Goal: Task Accomplishment & Management: Complete application form

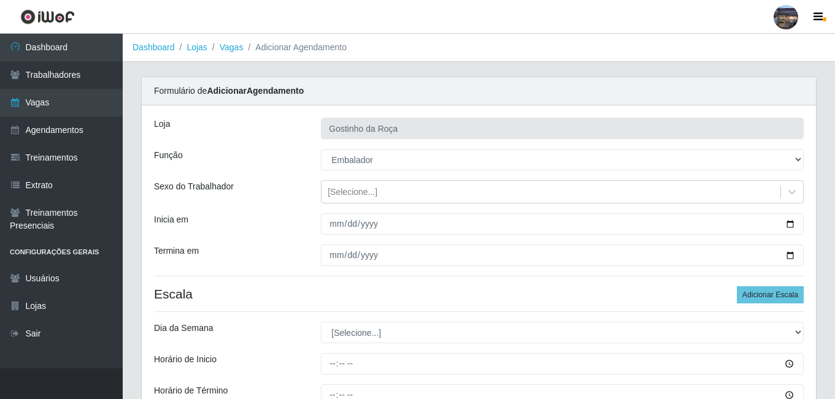
select select "1"
click at [45, 110] on link "Vagas" at bounding box center [61, 103] width 123 height 28
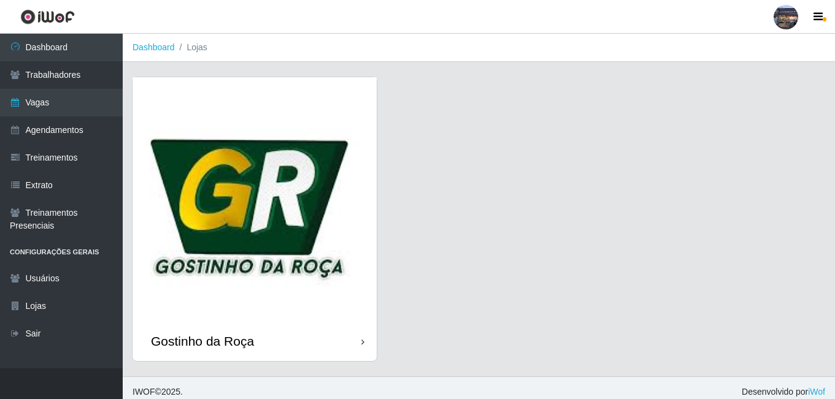
click at [222, 174] on img at bounding box center [255, 199] width 244 height 244
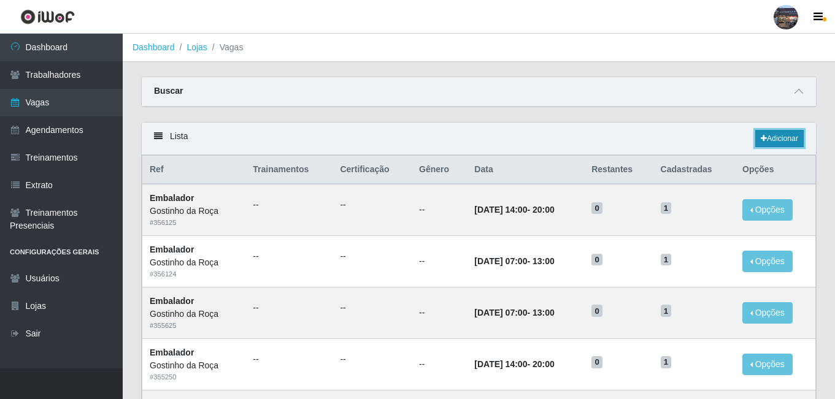
click at [761, 146] on link "Adicionar" at bounding box center [779, 138] width 48 height 17
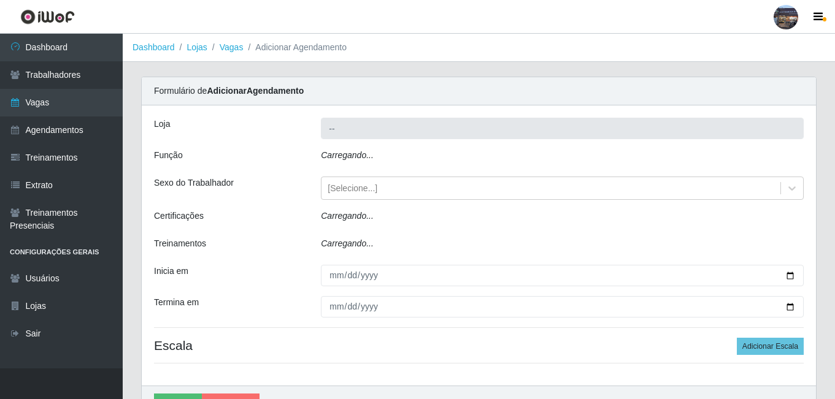
type input "Gostinho da Roça"
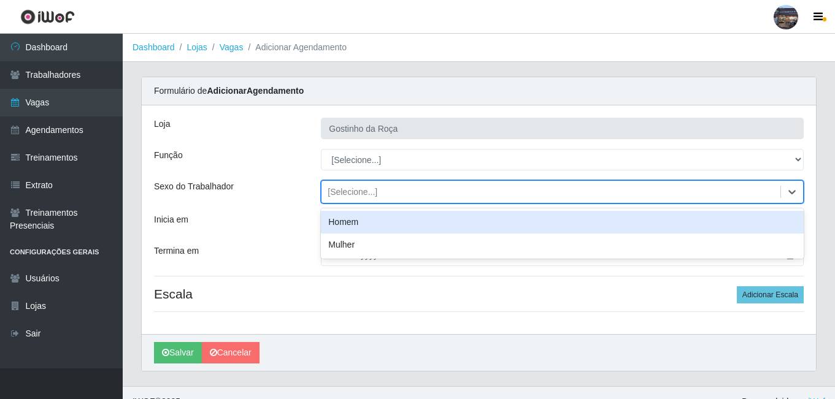
click at [449, 194] on div "[Selecione...]" at bounding box center [550, 192] width 459 height 20
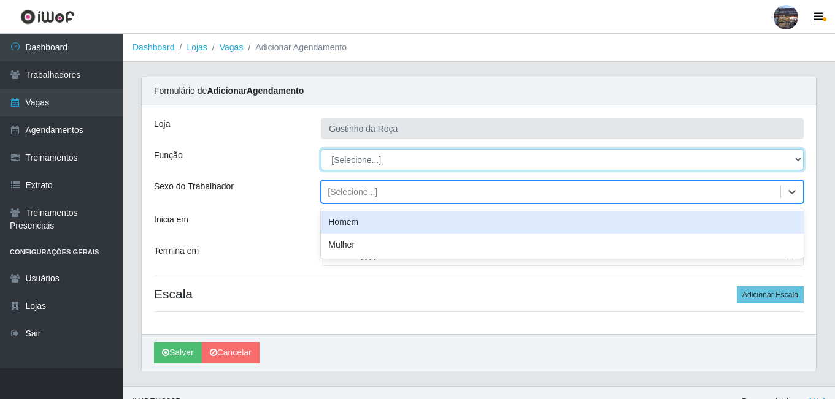
click at [426, 161] on select "[Selecione...] ASG ASG + ASG ++ Embalador Embalador + Embalador ++ Operador de …" at bounding box center [562, 159] width 483 height 21
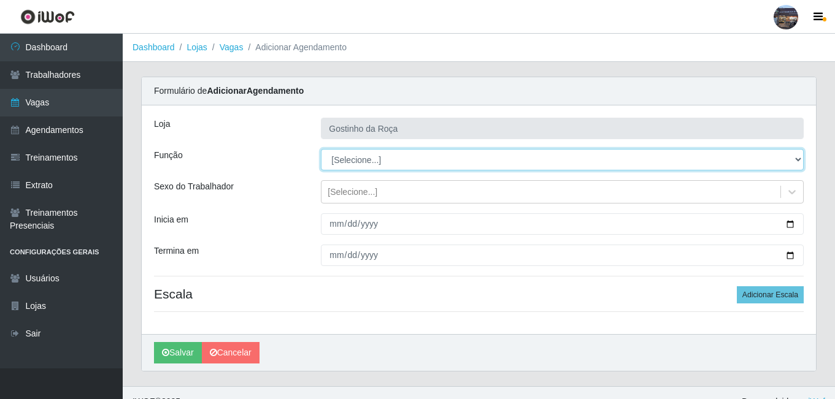
select select "1"
click at [321, 149] on select "[Selecione...] ASG ASG + ASG ++ Embalador Embalador + Embalador ++ Operador de …" at bounding box center [562, 159] width 483 height 21
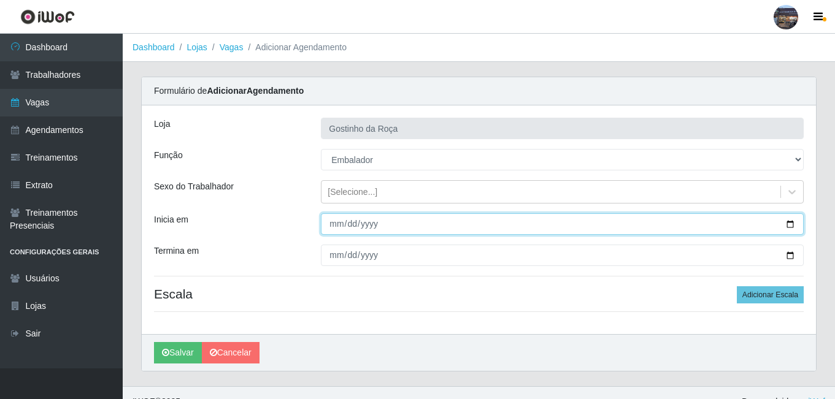
click at [374, 232] on input "Inicia em" at bounding box center [562, 224] width 483 height 21
click at [787, 221] on input "Inicia em" at bounding box center [562, 224] width 483 height 21
type input "[DATE]"
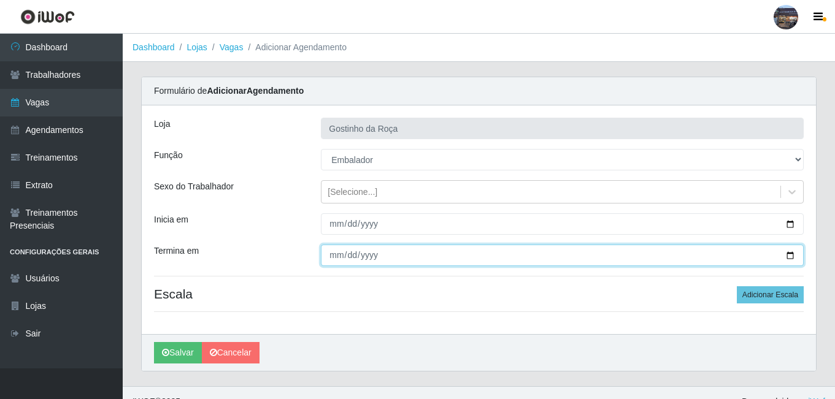
click at [790, 258] on input "Termina em" at bounding box center [562, 255] width 483 height 21
type input "[DATE]"
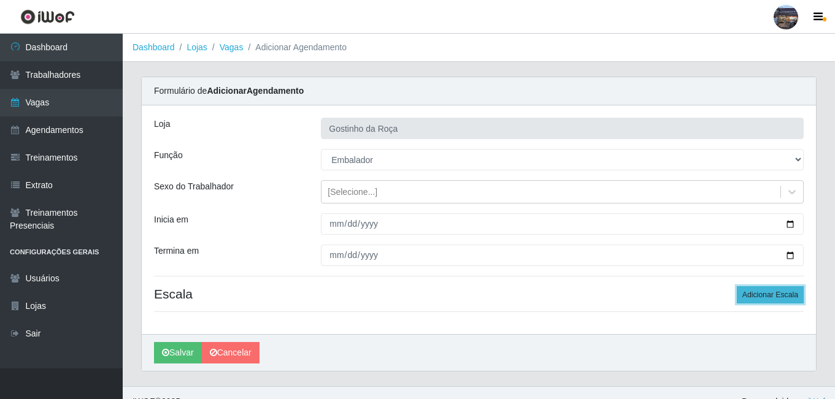
click at [757, 300] on button "Adicionar Escala" at bounding box center [770, 295] width 67 height 17
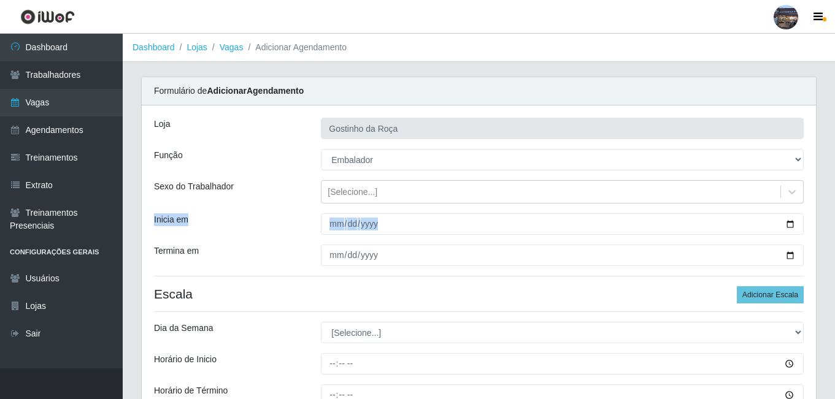
drag, startPoint x: 834, startPoint y: 201, endPoint x: 837, endPoint y: 271, distance: 69.4
click at [834, 271] on html "Perfil Alterar Senha Sair Dashboard Trabalhadores Vagas Agendamentos Treinament…" at bounding box center [417, 276] width 835 height 553
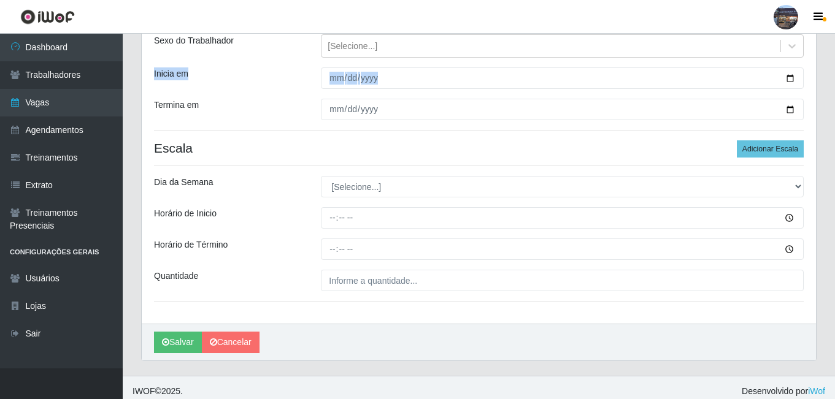
scroll to position [153, 0]
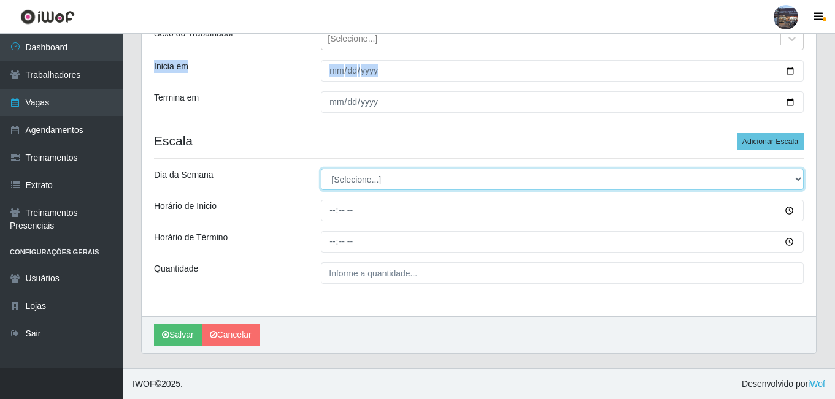
click at [369, 181] on select "[Selecione...] Segunda Terça Quarta Quinta Sexta Sábado Domingo" at bounding box center [562, 179] width 483 height 21
click at [321, 169] on select "[Selecione...] Segunda Terça Quarta Quinta Sexta Sábado Domingo" at bounding box center [562, 179] width 483 height 21
click at [344, 182] on select "[Selecione...] Segunda Terça Quarta Quinta Sexta Sábado Domingo" at bounding box center [562, 179] width 483 height 21
click at [350, 182] on select "[Selecione...] Segunda Terça Quarta Quinta Sexta Sábado Domingo" at bounding box center [562, 179] width 483 height 21
select select "3"
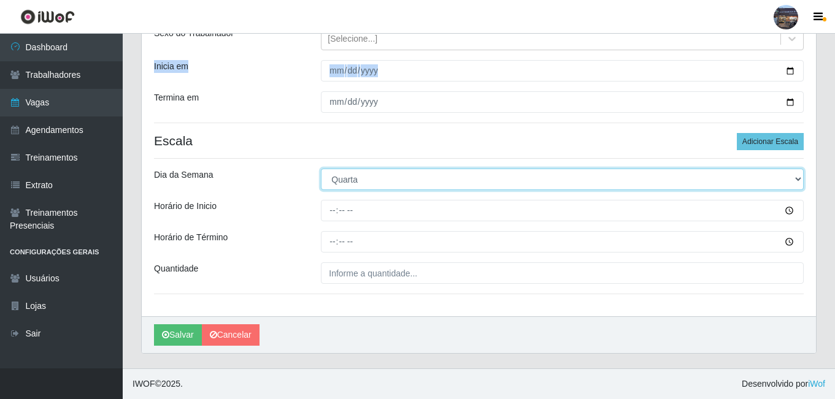
click at [321, 169] on select "[Selecione...] Segunda Terça Quarta Quinta Sexta Sábado Domingo" at bounding box center [562, 179] width 483 height 21
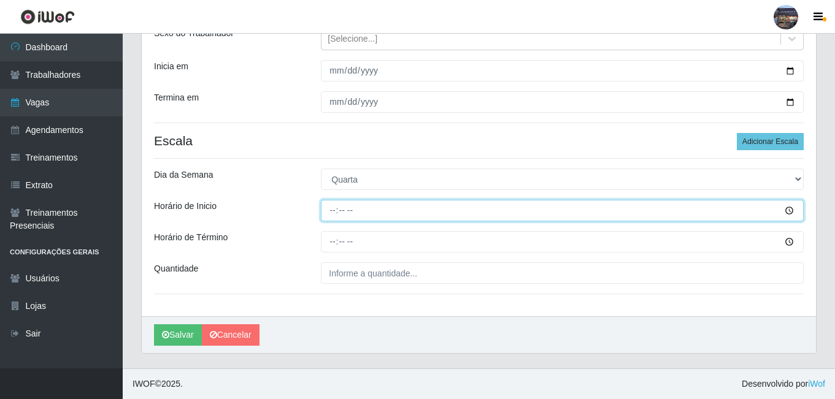
click at [329, 209] on input "Horário de Inicio" at bounding box center [562, 210] width 483 height 21
type input "07:00"
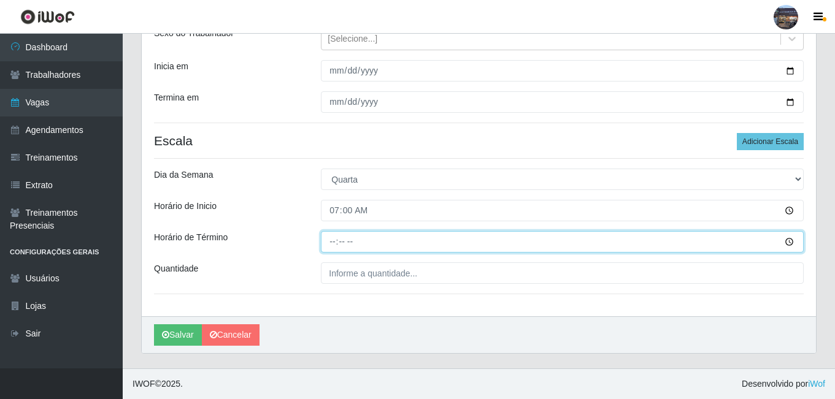
click at [333, 245] on input "Horário de Término" at bounding box center [562, 241] width 483 height 21
type input "13:00"
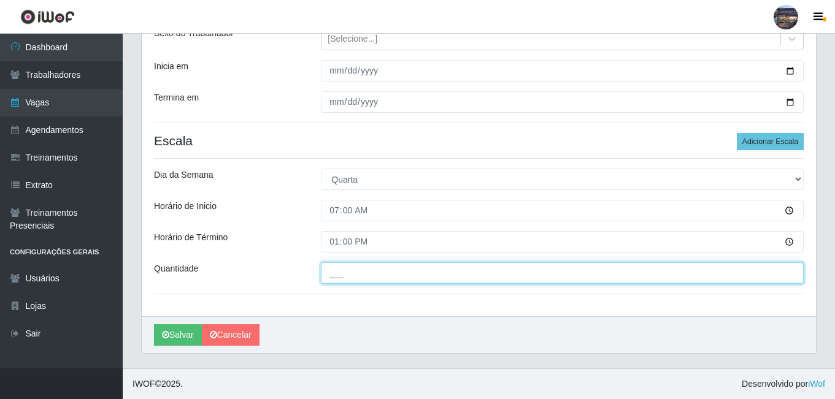
click at [348, 274] on input "___" at bounding box center [562, 273] width 483 height 21
type input "1__"
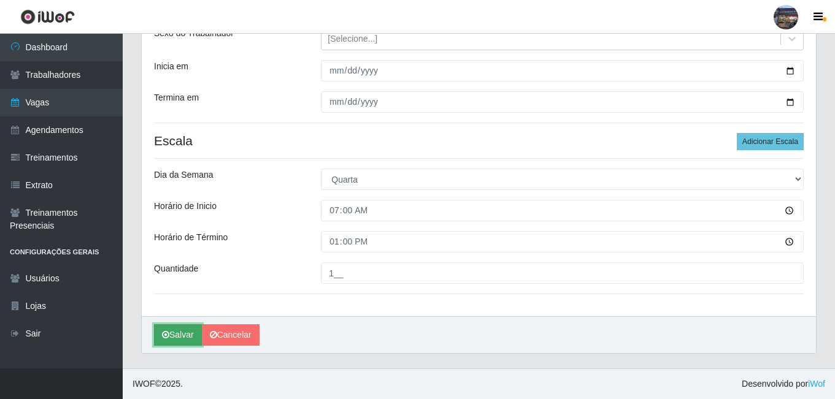
click at [187, 339] on button "Salvar" at bounding box center [178, 335] width 48 height 21
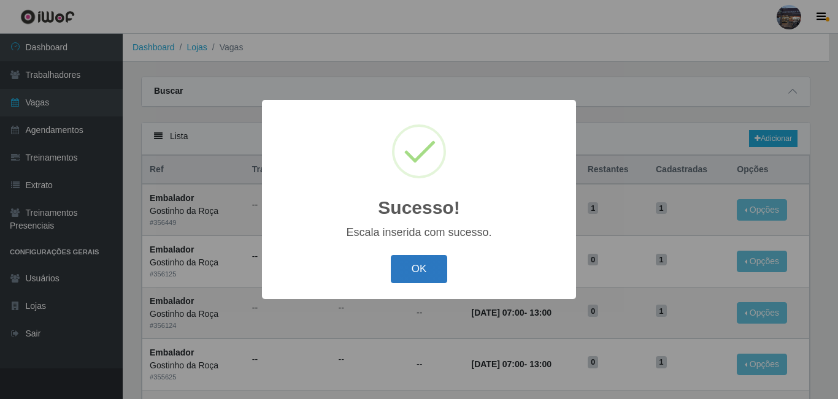
drag, startPoint x: 418, startPoint y: 279, endPoint x: 473, endPoint y: 258, distance: 58.2
click at [424, 275] on button "OK" at bounding box center [419, 269] width 57 height 29
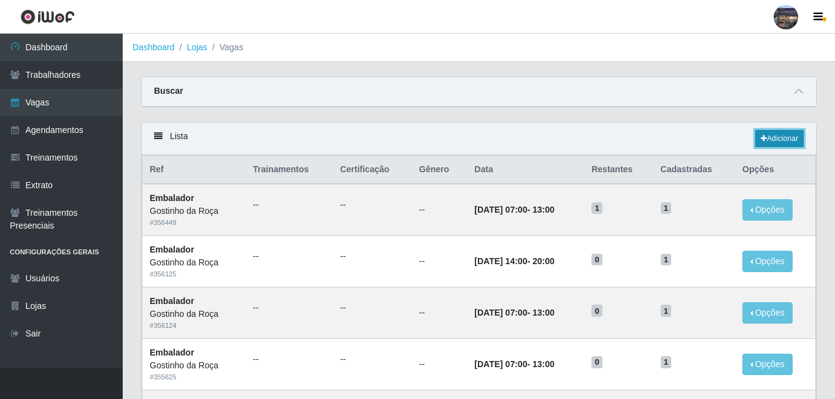
click at [772, 143] on link "Adicionar" at bounding box center [779, 138] width 48 height 17
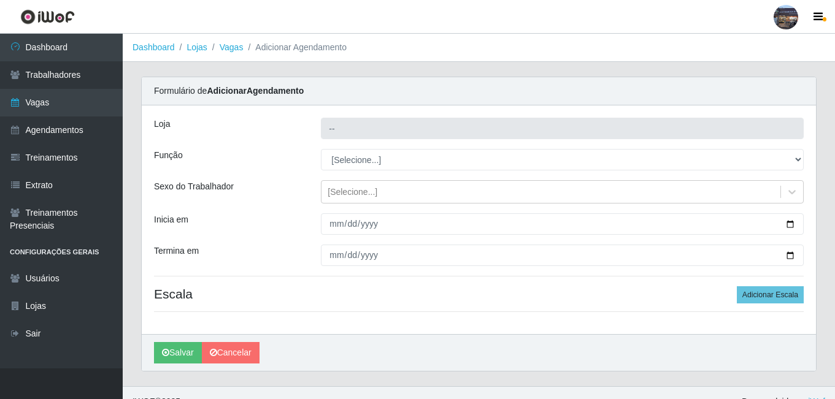
type input "Gostinho da Roça"
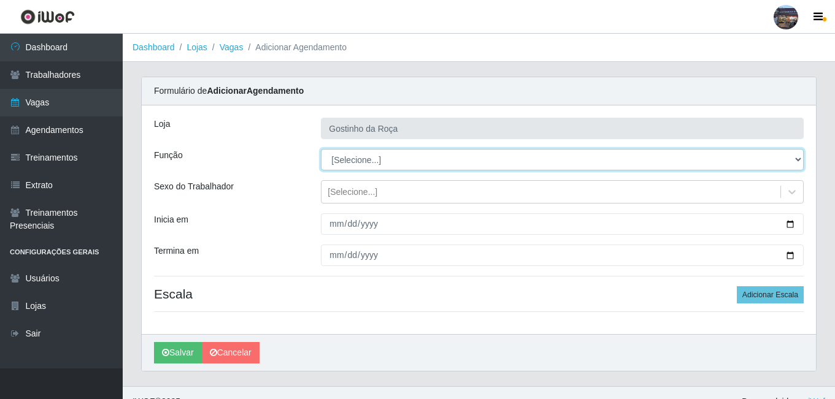
click at [383, 163] on select "[Selecione...] ASG ASG + ASG ++ Embalador Embalador + Embalador ++ Operador de …" at bounding box center [562, 159] width 483 height 21
select select "1"
click at [321, 149] on select "[Selecione...] ASG ASG + ASG ++ Embalador Embalador + Embalador ++ Operador de …" at bounding box center [562, 159] width 483 height 21
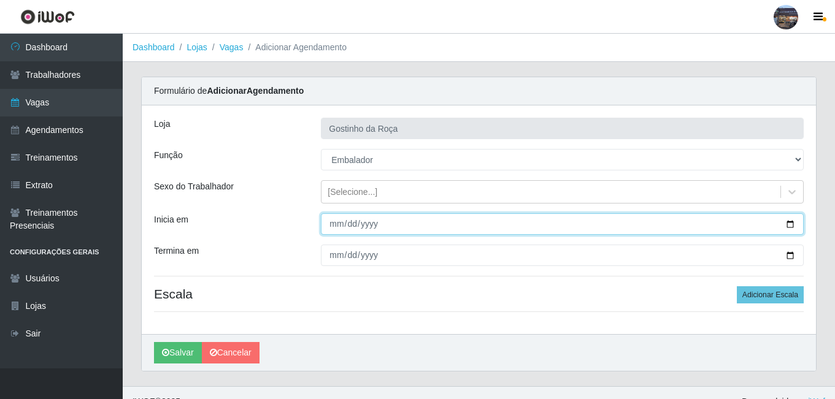
click at [791, 226] on input "Inicia em" at bounding box center [562, 224] width 483 height 21
type input "[DATE]"
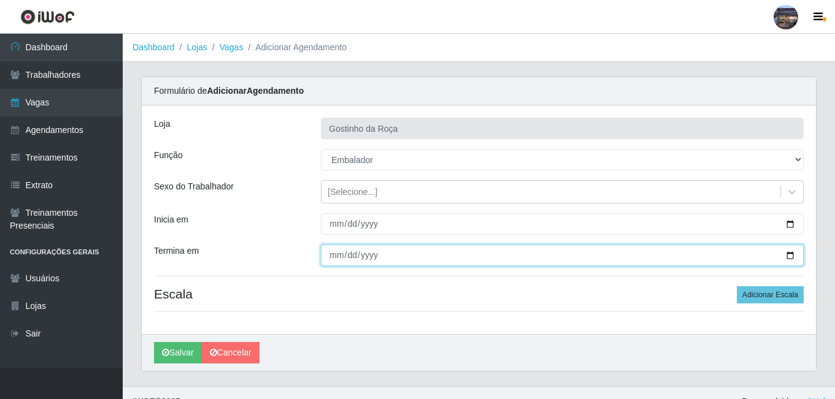
click at [785, 258] on input "Termina em" at bounding box center [562, 255] width 483 height 21
type input "[DATE]"
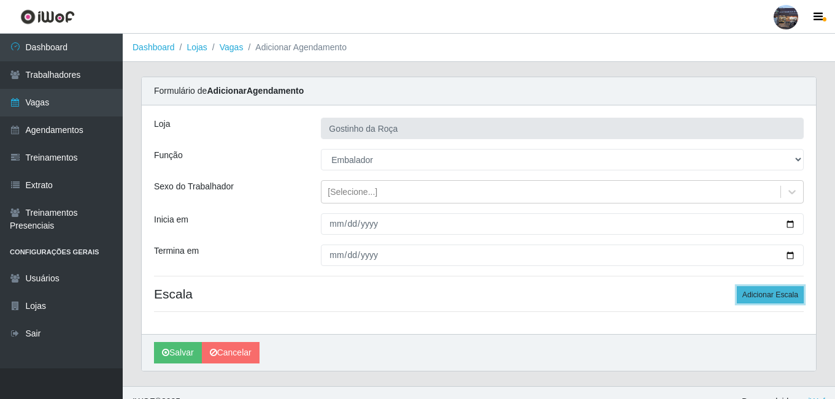
click at [757, 291] on button "Adicionar Escala" at bounding box center [770, 295] width 67 height 17
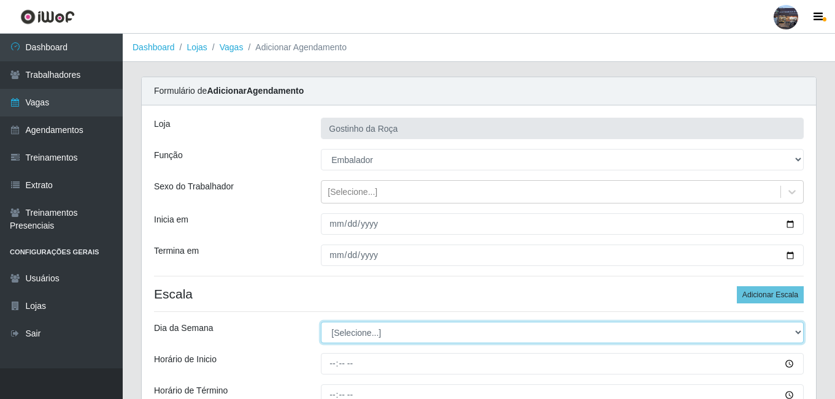
click at [380, 337] on select "[Selecione...] Segunda Terça Quarta Quinta Sexta Sábado Domingo" at bounding box center [562, 332] width 483 height 21
select select "3"
click at [321, 322] on select "[Selecione...] Segunda Terça Quarta Quinta Sexta Sábado Domingo" at bounding box center [562, 332] width 483 height 21
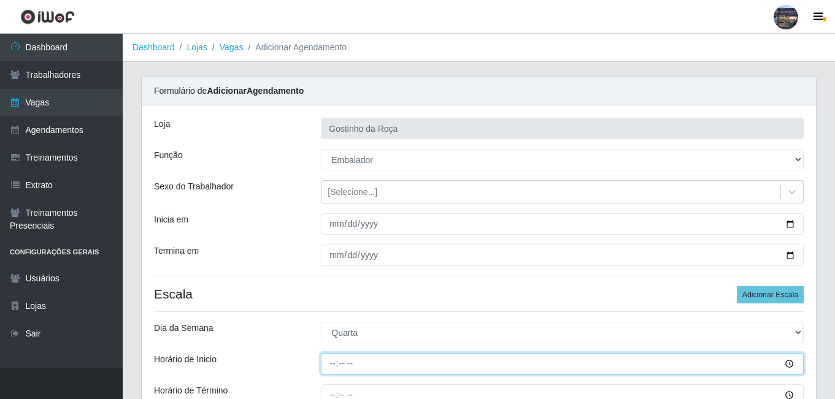
click at [333, 361] on input "Horário de Inicio" at bounding box center [562, 363] width 483 height 21
type input "14:00"
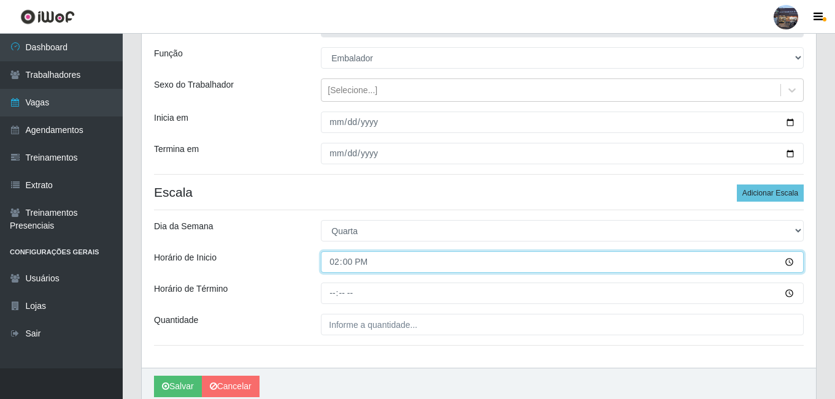
scroll to position [117, 0]
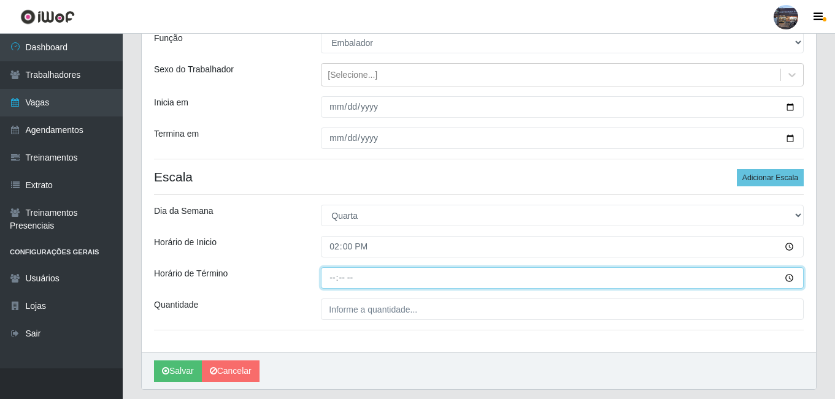
click at [331, 279] on input "Horário de Término" at bounding box center [562, 277] width 483 height 21
type input "20:00"
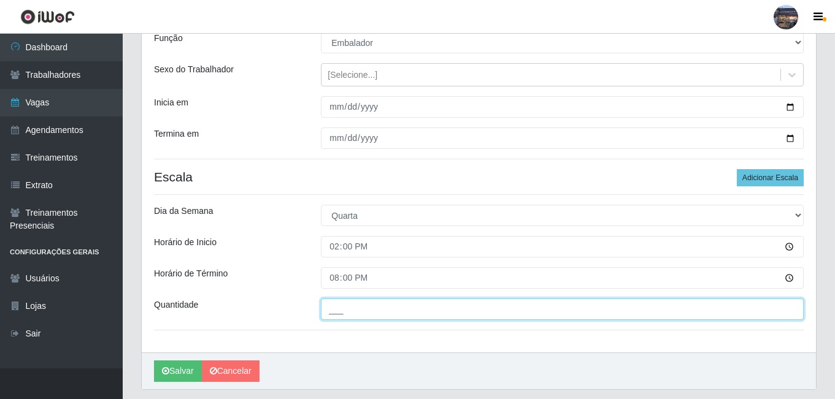
click at [358, 308] on input "___" at bounding box center [562, 309] width 483 height 21
type input "1__"
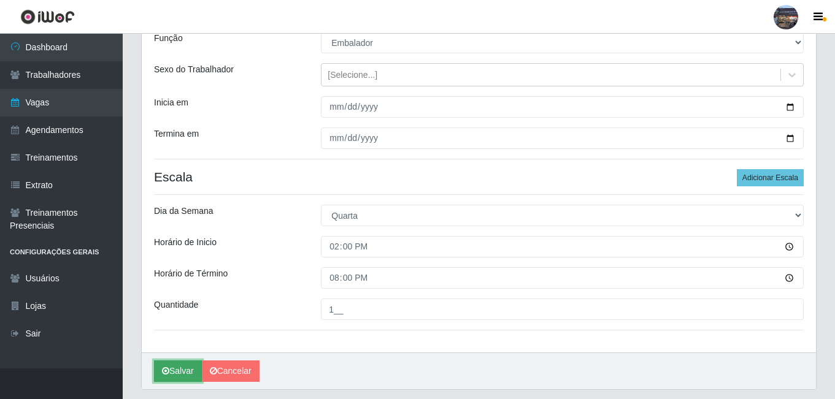
click at [185, 374] on button "Salvar" at bounding box center [178, 371] width 48 height 21
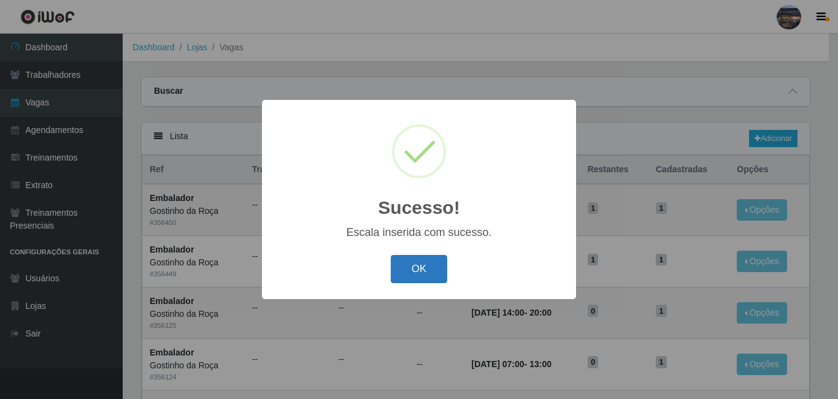
click at [409, 268] on button "OK" at bounding box center [419, 269] width 57 height 29
